Goal: Information Seeking & Learning: Check status

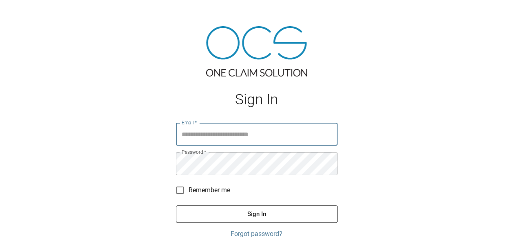
type input "**********"
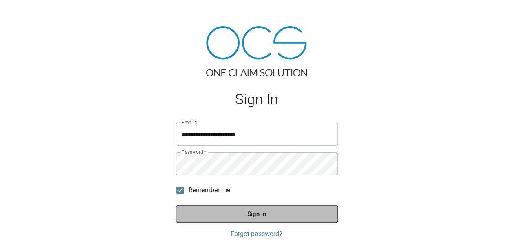
click at [204, 213] on button "Sign In" at bounding box center [257, 213] width 162 height 17
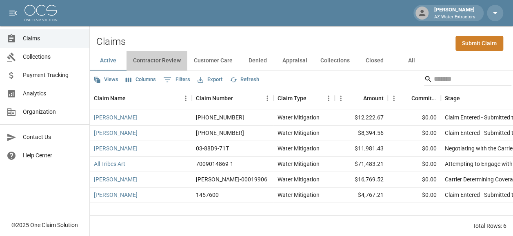
click at [140, 63] on button "Contractor Review" at bounding box center [157, 61] width 61 height 20
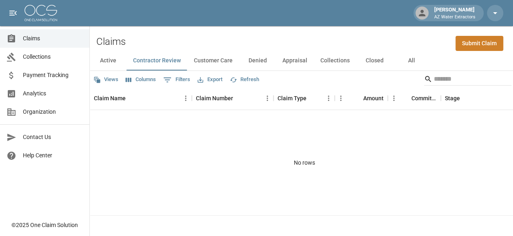
click at [223, 60] on button "Customer Care" at bounding box center [213, 61] width 52 height 20
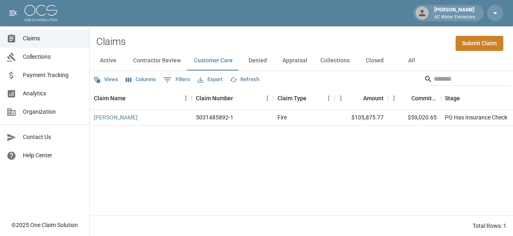
click at [255, 59] on button "Denied" at bounding box center [257, 61] width 37 height 20
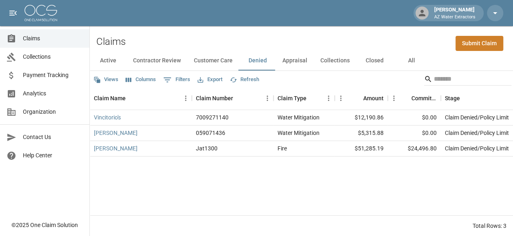
click at [293, 66] on button "Appraisal" at bounding box center [295, 61] width 38 height 20
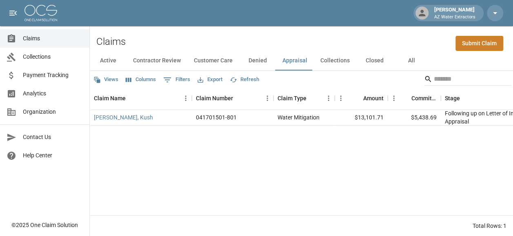
click at [338, 58] on button "Collections" at bounding box center [335, 61] width 42 height 20
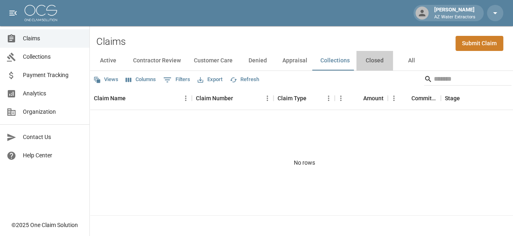
click at [361, 57] on button "Closed" at bounding box center [374, 61] width 37 height 20
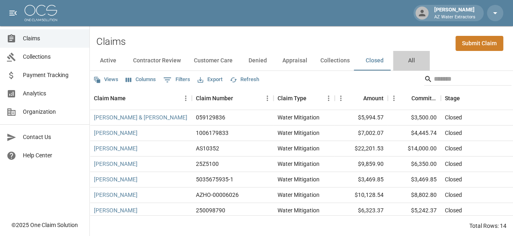
click at [418, 61] on button "All" at bounding box center [411, 61] width 37 height 20
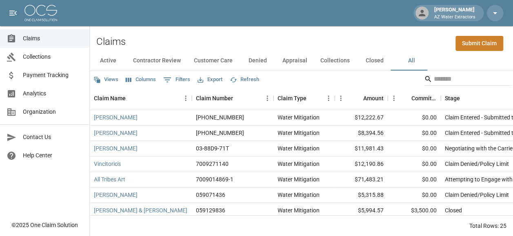
click at [327, 62] on button "Collections" at bounding box center [335, 61] width 42 height 20
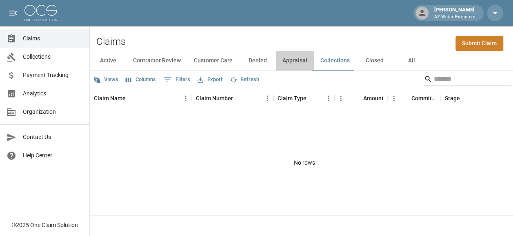
click at [301, 64] on button "Appraisal" at bounding box center [295, 61] width 38 height 20
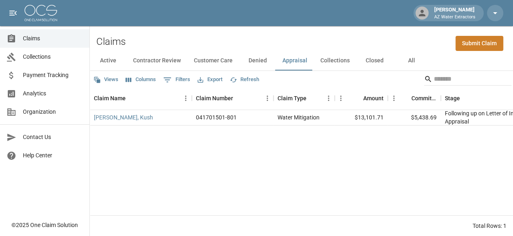
click at [111, 59] on button "Active" at bounding box center [108, 61] width 37 height 20
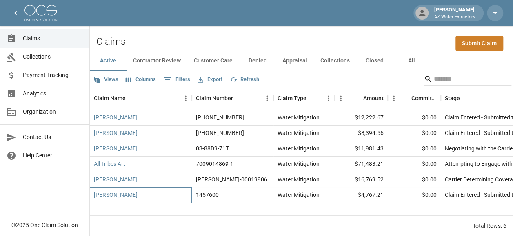
click at [154, 193] on div "[PERSON_NAME]" at bounding box center [141, 196] width 102 height 16
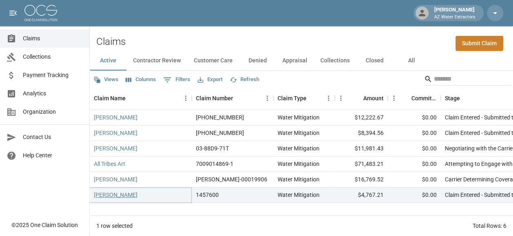
click at [115, 196] on link "[PERSON_NAME]" at bounding box center [116, 195] width 44 height 8
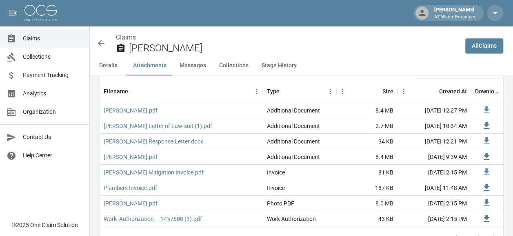
scroll to position [490, 0]
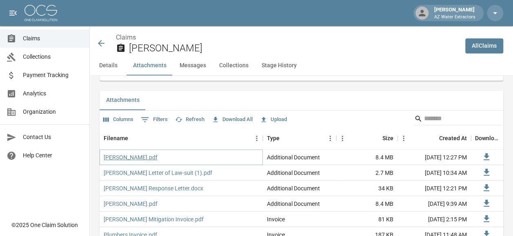
click at [147, 159] on link "[PERSON_NAME].pdf" at bounding box center [131, 158] width 54 height 8
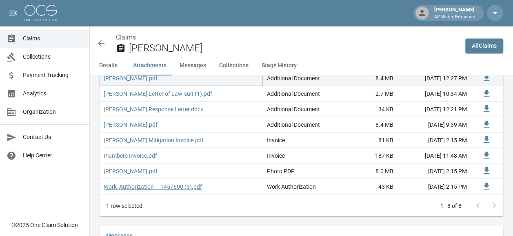
scroll to position [572, 0]
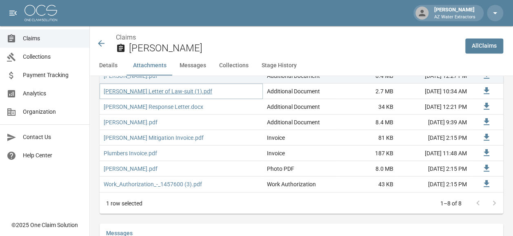
click at [183, 90] on link "[PERSON_NAME] Letter of Law-suit (1).pdf" at bounding box center [158, 91] width 109 height 8
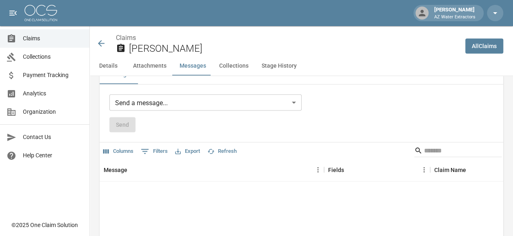
scroll to position [735, 0]
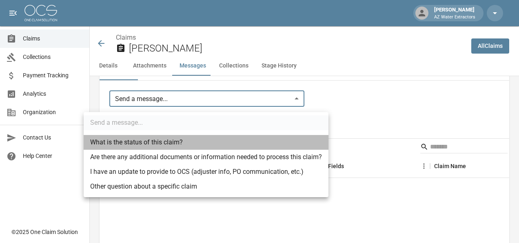
click at [183, 144] on li "What is the status of this claim?" at bounding box center [206, 142] width 245 height 15
type input "**********"
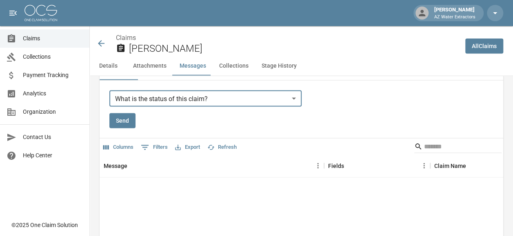
click at [118, 121] on button "Send" at bounding box center [122, 120] width 26 height 15
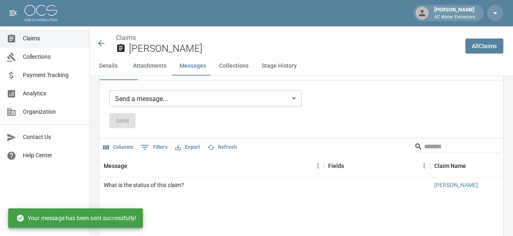
click at [225, 65] on button "Collections" at bounding box center [234, 66] width 42 height 20
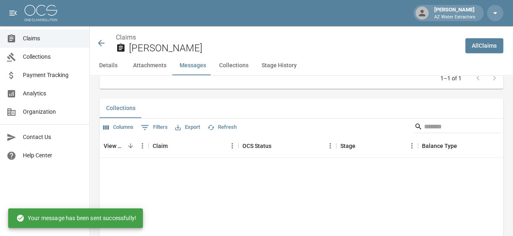
scroll to position [929, 0]
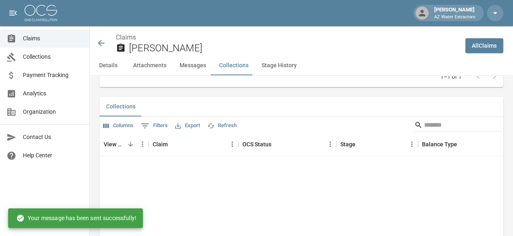
click at [267, 64] on button "Stage History" at bounding box center [279, 66] width 48 height 20
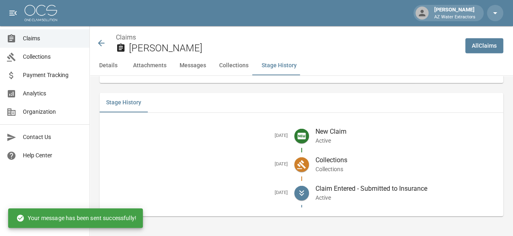
scroll to position [1110, 0]
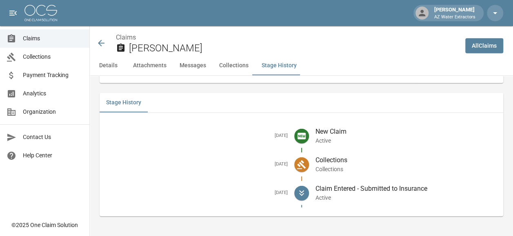
click at [104, 45] on icon at bounding box center [101, 43] width 10 height 10
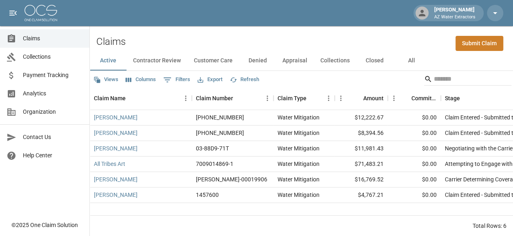
click at [158, 56] on button "Contractor Review" at bounding box center [157, 61] width 61 height 20
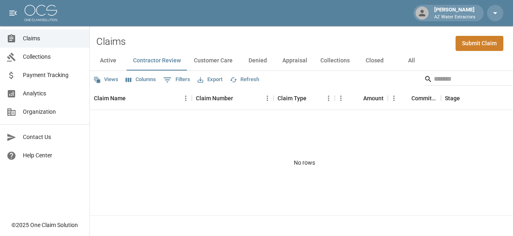
click at [221, 55] on button "Customer Care" at bounding box center [213, 61] width 52 height 20
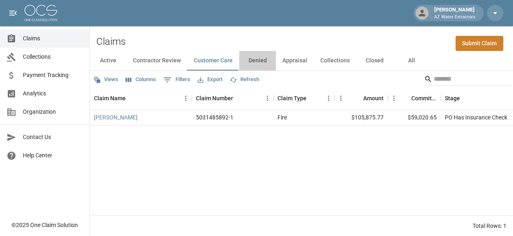
click at [254, 56] on button "Denied" at bounding box center [257, 61] width 37 height 20
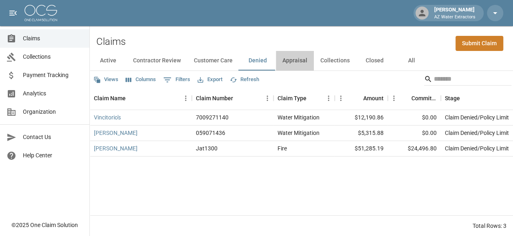
click at [294, 58] on button "Appraisal" at bounding box center [295, 61] width 38 height 20
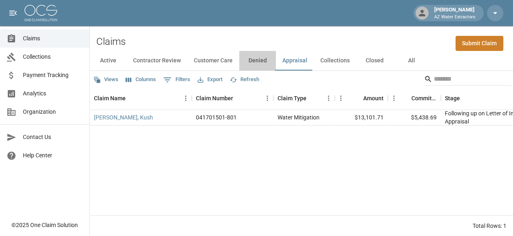
click at [258, 57] on button "Denied" at bounding box center [257, 61] width 37 height 20
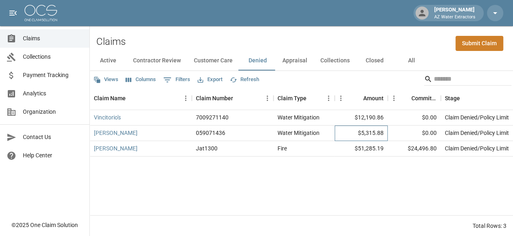
click at [377, 138] on div "$5,315.88" at bounding box center [361, 134] width 53 height 16
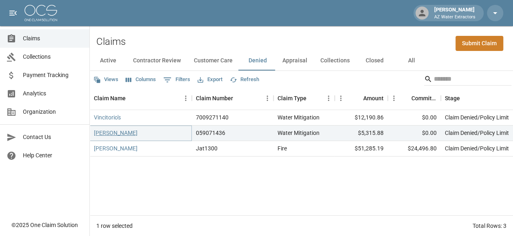
click at [131, 133] on link "[PERSON_NAME]" at bounding box center [116, 133] width 44 height 8
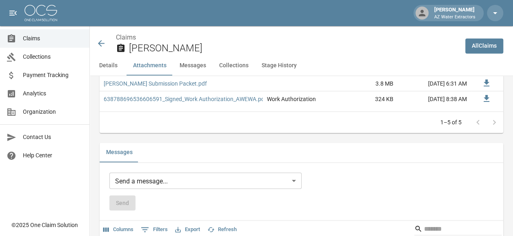
scroll to position [613, 0]
click at [222, 175] on body "[PERSON_NAME] AZ Water Extractors Claims Collections Payment Tracking Analytics…" at bounding box center [256, 52] width 513 height 1331
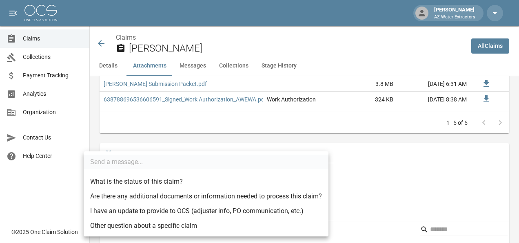
click at [216, 184] on li "What is the status of this claim?" at bounding box center [206, 181] width 245 height 15
type input "**********"
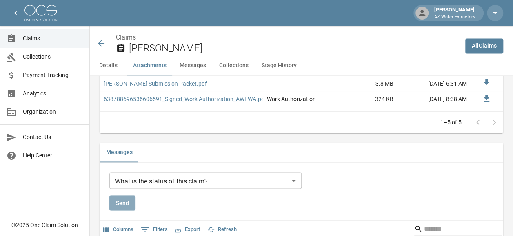
click at [124, 198] on button "Send" at bounding box center [122, 203] width 26 height 15
click at [105, 42] on icon at bounding box center [101, 43] width 10 height 10
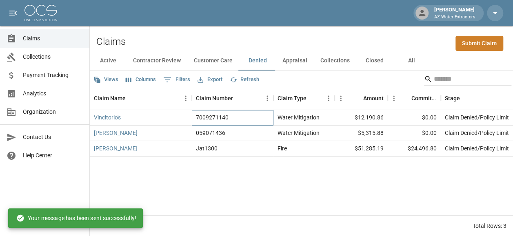
click at [255, 111] on div "7009271140" at bounding box center [233, 118] width 82 height 16
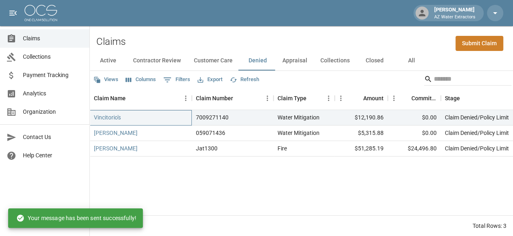
click at [118, 113] on div "Vincitorio's" at bounding box center [141, 118] width 102 height 16
click at [118, 118] on link "Vincitorio's" at bounding box center [107, 118] width 27 height 8
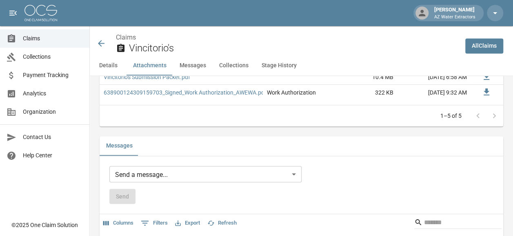
scroll to position [613, 0]
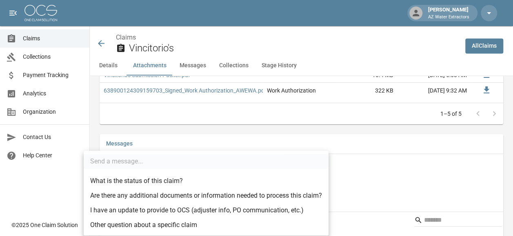
click at [172, 173] on body "[PERSON_NAME] AZ Water Extractors Claims Collections Payment Tracking Analytics…" at bounding box center [256, 48] width 513 height 1322
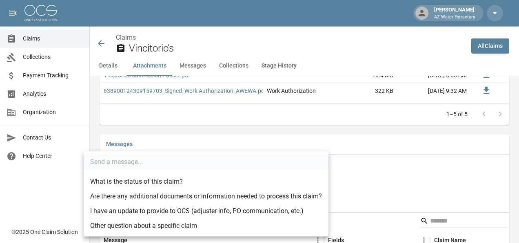
click at [158, 180] on li "What is the status of this claim?" at bounding box center [206, 181] width 245 height 15
type input "**********"
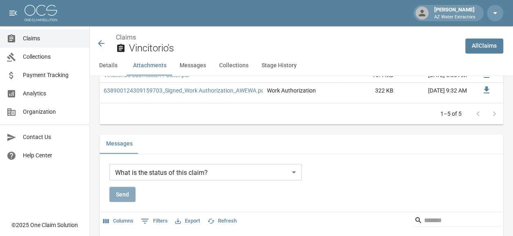
click at [112, 193] on button "Send" at bounding box center [122, 194] width 26 height 15
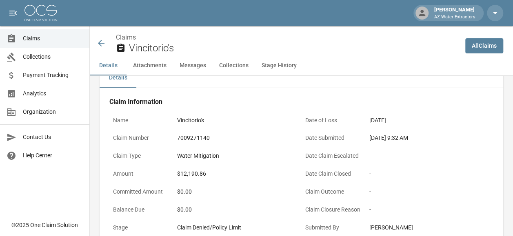
scroll to position [0, 0]
